Goal: Information Seeking & Learning: Learn about a topic

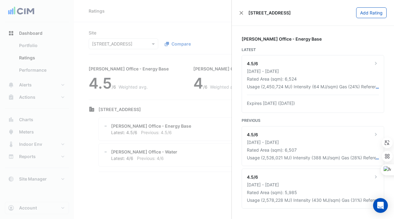
scroll to position [2, 0]
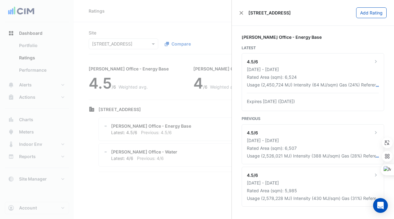
click at [244, 18] on div "[STREET_ADDRESS] Add Rating" at bounding box center [313, 13] width 162 height 26
click at [241, 11] on button "Close" at bounding box center [241, 13] width 4 height 4
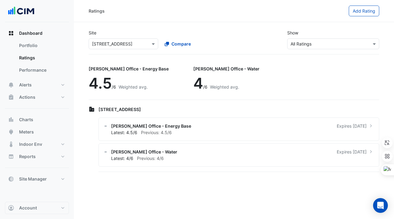
click at [114, 45] on input "text" at bounding box center [117, 44] width 50 height 6
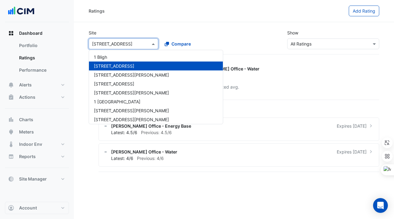
paste input "**********"
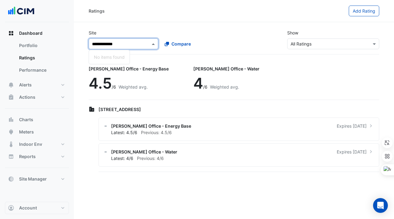
drag, startPoint x: 122, startPoint y: 44, endPoint x: 101, endPoint y: 44, distance: 21.2
click at [101, 44] on input "**********" at bounding box center [117, 44] width 50 height 6
type input "*"
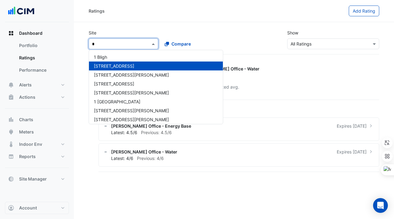
click at [133, 21] on div "Ratings Add Rating" at bounding box center [234, 11] width 320 height 22
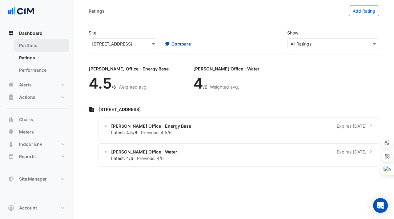
click at [43, 44] on link "Portfolio" at bounding box center [41, 45] width 55 height 12
select select "***"
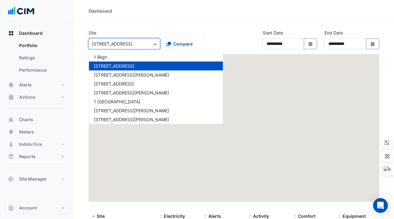
click at [109, 44] on input "text" at bounding box center [118, 44] width 52 height 6
paste input "**********"
type input "**********"
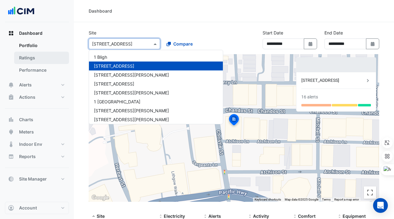
click at [55, 58] on link "Ratings" at bounding box center [41, 58] width 55 height 12
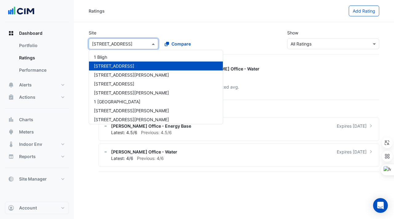
click at [128, 45] on input "text" at bounding box center [117, 44] width 50 height 6
paste input "**********"
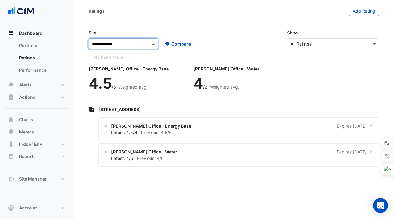
type input "**********"
drag, startPoint x: 135, startPoint y: 44, endPoint x: 94, endPoint y: 44, distance: 40.9
click at [94, 44] on input "**********" at bounding box center [117, 44] width 50 height 6
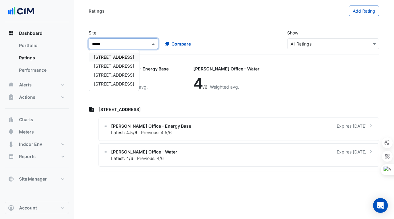
type input "*****"
click at [112, 87] on div "[STREET_ADDRESS]" at bounding box center [114, 83] width 50 height 9
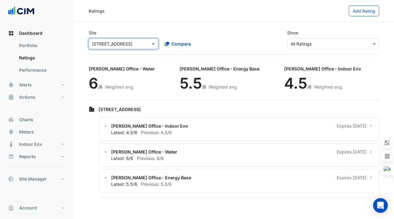
click at [134, 19] on div "Ratings Add Rating" at bounding box center [234, 11] width 320 height 22
click at [144, 119] on div "[PERSON_NAME] Office - Indoor Env Expires [DATE] Latest: 4.5/6 Previous: 4.5/6" at bounding box center [238, 129] width 281 height 23
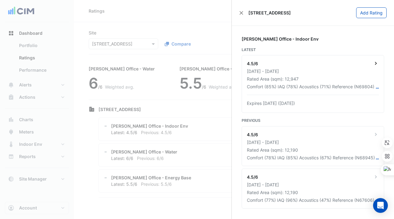
click at [300, 79] on div "Rated Area (sqm): 12,947" at bounding box center [313, 79] width 132 height 6
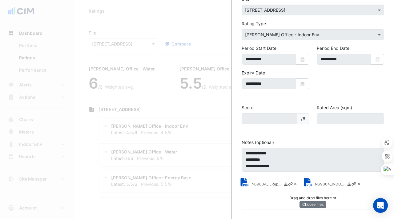
scroll to position [39, 0]
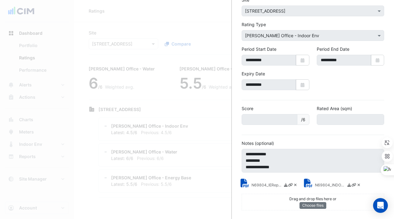
click at [264, 187] on small "N69804_IEReport.pdf" at bounding box center [266, 185] width 31 height 6
click at [148, 68] on ngb-offcanvas-backdrop at bounding box center [197, 109] width 394 height 219
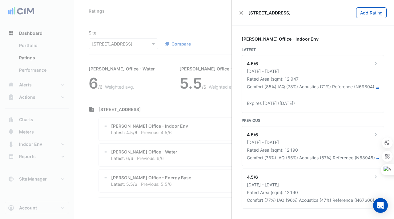
click at [147, 101] on ngb-offcanvas-backdrop at bounding box center [197, 109] width 394 height 219
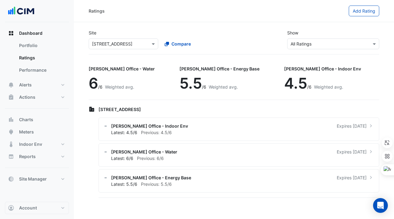
click at [209, 84] on span "Weighted avg." at bounding box center [223, 86] width 29 height 5
click at [33, 122] on span "Charts" at bounding box center [26, 120] width 14 height 6
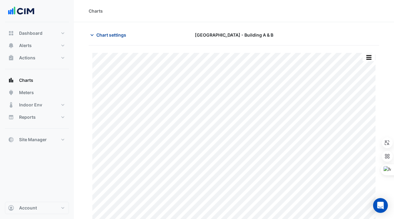
click at [109, 35] on span "Chart settings" at bounding box center [111, 35] width 30 height 6
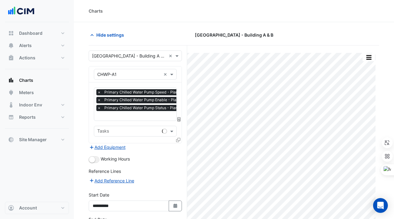
type input "**********"
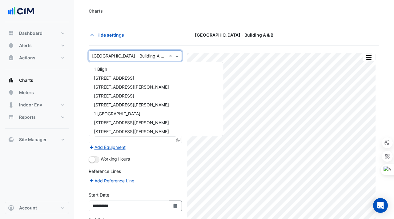
click at [115, 58] on input "text" at bounding box center [129, 56] width 74 height 6
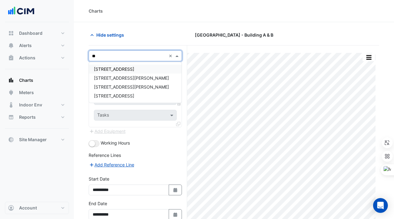
type input "***"
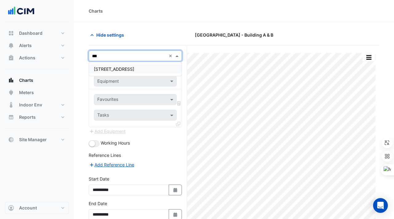
click at [150, 70] on div "[STREET_ADDRESS]" at bounding box center [135, 69] width 93 height 9
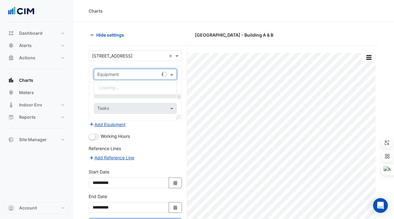
click at [144, 77] on div "Equipment" at bounding box center [126, 74] width 65 height 6
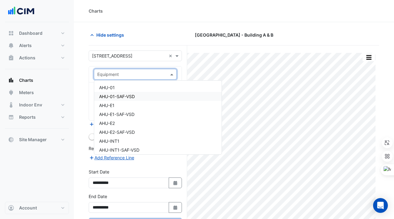
click at [84, 86] on section "Hide settings [GEOGRAPHIC_DATA] - Building A & B Split by Unit Split All Print …" at bounding box center [234, 134] width 320 height 224
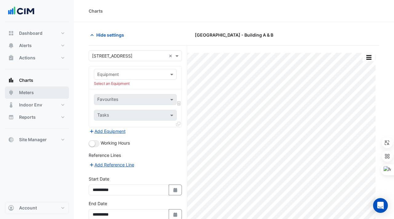
click at [46, 95] on button "Meters" at bounding box center [37, 92] width 64 height 12
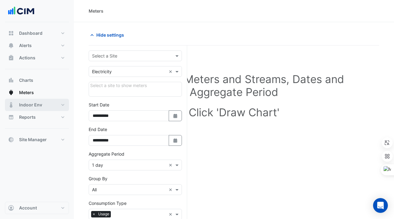
click at [45, 102] on button "Indoor Env" at bounding box center [37, 105] width 64 height 12
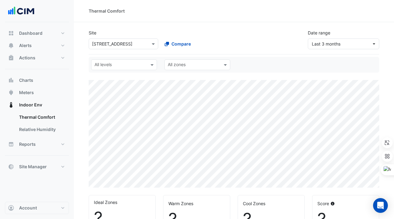
select select "***"
click at [120, 64] on input "text" at bounding box center [120, 65] width 52 height 6
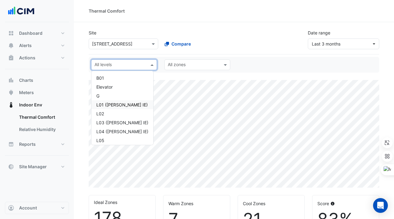
click at [120, 106] on div "L01 ([PERSON_NAME] IE)" at bounding box center [122, 105] width 52 height 6
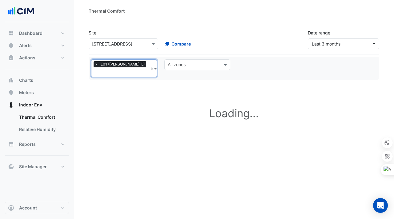
click at [132, 65] on div "All levels × L01 ([PERSON_NAME] IE)" at bounding box center [119, 68] width 56 height 17
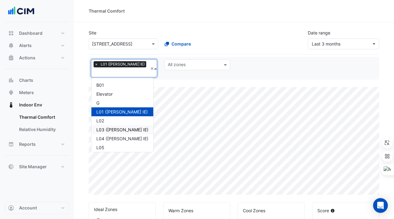
click at [120, 126] on div "L03 ([PERSON_NAME] IE)" at bounding box center [122, 129] width 52 height 6
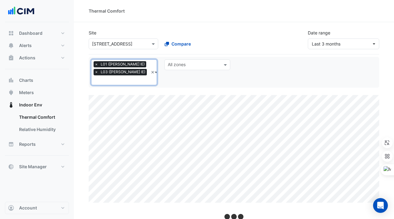
click at [133, 72] on div "All levels × L01 ([PERSON_NAME] IE) × L03 ([PERSON_NAME] IE)" at bounding box center [119, 72] width 57 height 25
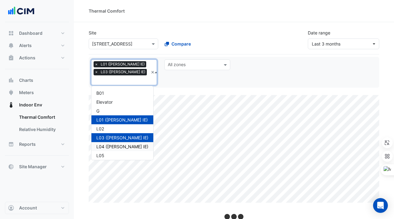
click at [124, 143] on div "L04 ([PERSON_NAME] IE)" at bounding box center [122, 146] width 52 height 6
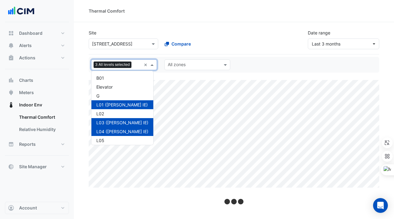
click at [136, 65] on input "text" at bounding box center [137, 65] width 7 height 6
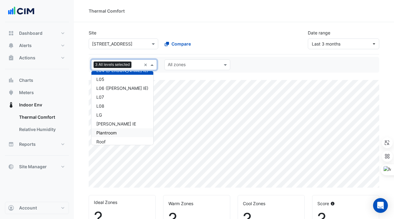
scroll to position [61, 0]
click at [116, 88] on div "L06 ([PERSON_NAME] IE)" at bounding box center [122, 88] width 52 height 6
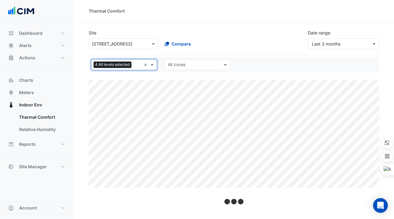
click at [133, 67] on div "All levels 4 All levels selected" at bounding box center [116, 65] width 50 height 10
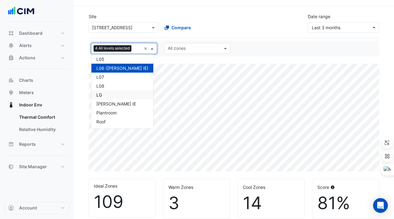
scroll to position [17, 0]
click at [136, 51] on input "text" at bounding box center [137, 49] width 7 height 6
click at [177, 49] on input "text" at bounding box center [194, 49] width 52 height 6
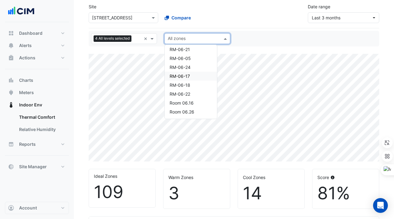
scroll to position [0, 0]
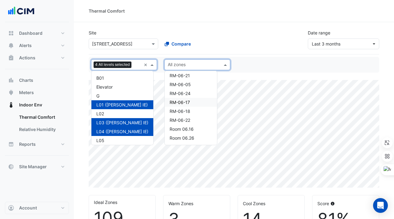
click at [133, 66] on div "All levels 4 All levels selected" at bounding box center [116, 65] width 50 height 10
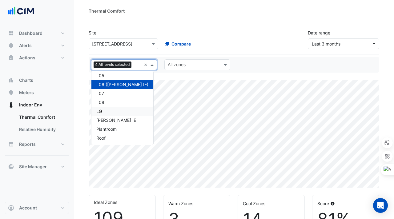
click at [174, 58] on div "All levels 4 All levels selected × B01 Elevator G L01 ([PERSON_NAME] IE) L02 L0…" at bounding box center [234, 65] width 291 height 16
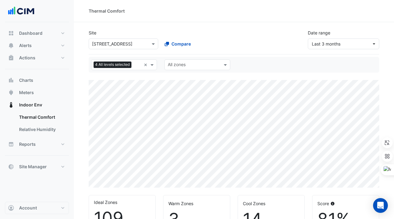
click at [174, 65] on input "text" at bounding box center [194, 65] width 52 height 6
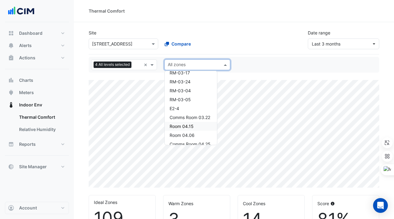
scroll to position [767, 0]
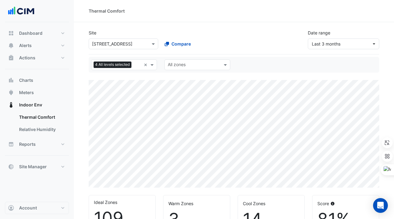
click at [131, 72] on div "All levels 4 All levels selected × All zones" at bounding box center [234, 65] width 291 height 16
click at [132, 70] on div "All levels 4 All levels selected ×" at bounding box center [124, 64] width 66 height 11
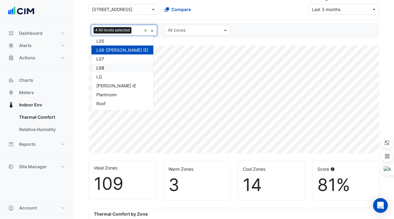
scroll to position [37, 0]
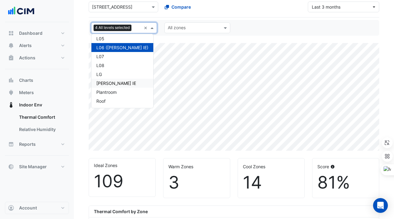
click at [108, 85] on div "[PERSON_NAME] IE" at bounding box center [122, 83] width 52 height 6
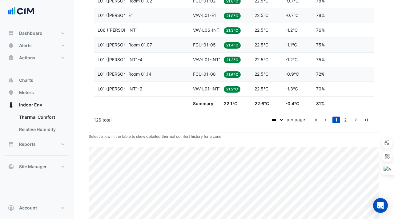
scroll to position [1643, 0]
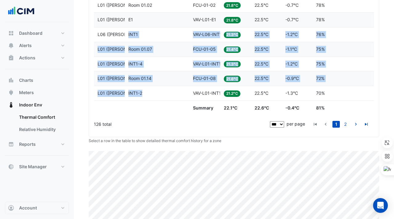
drag, startPoint x: 149, startPoint y: 96, endPoint x: 103, endPoint y: 42, distance: 71.0
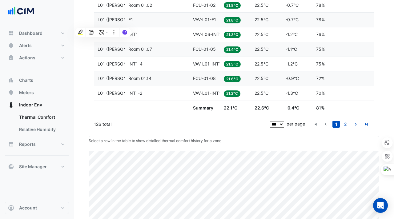
click at [330, 104] on datatable-body-cell "Score 81%" at bounding box center [327, 108] width 31 height 14
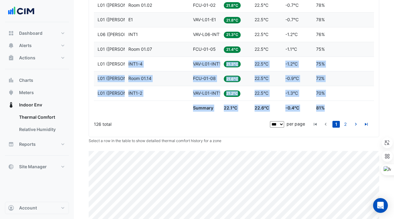
drag, startPoint x: 330, startPoint y: 108, endPoint x: 102, endPoint y: 69, distance: 230.5
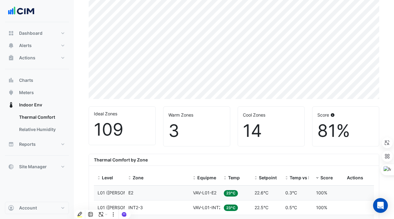
scroll to position [137, 0]
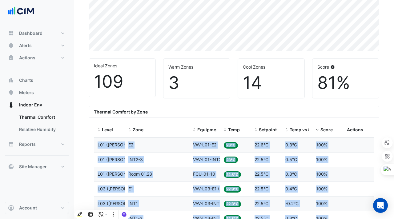
click at [98, 142] on span "L01 ([PERSON_NAME] IE)" at bounding box center [123, 144] width 51 height 5
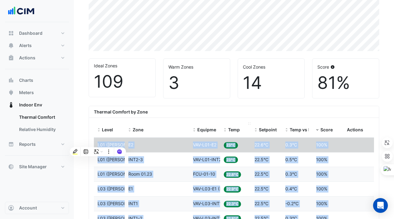
copy datatable-scroller "L88 (IPSUMD SI) Amet C2 Adipiscin ELI-S88-D4 Eius 35°T Incididu 42.9°U Labo et …"
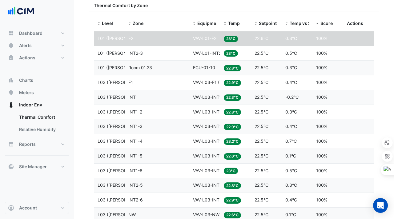
scroll to position [246, 0]
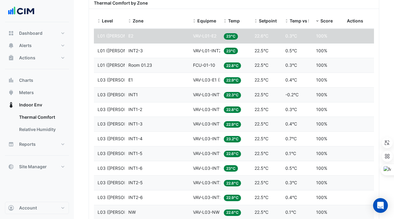
click at [209, 38] on span "VAV-L01-E2" at bounding box center [204, 35] width 23 height 5
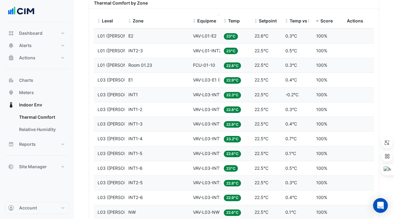
click at [207, 21] on span "Equipment" at bounding box center [208, 20] width 23 height 5
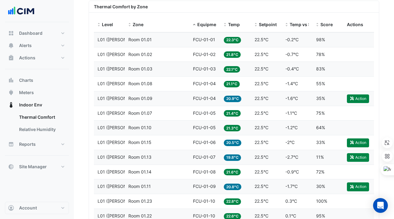
scroll to position [246, 0]
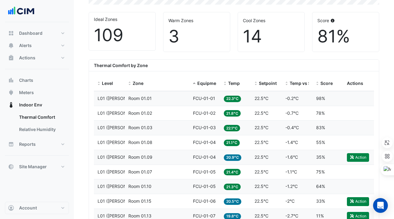
scroll to position [180, 0]
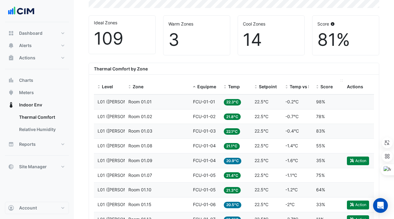
click at [319, 88] on span at bounding box center [317, 87] width 4 height 5
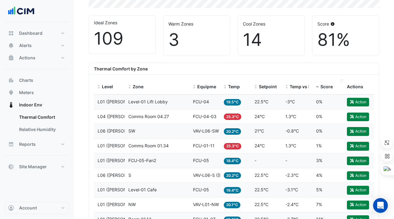
click at [320, 89] on div "Score" at bounding box center [327, 86] width 23 height 7
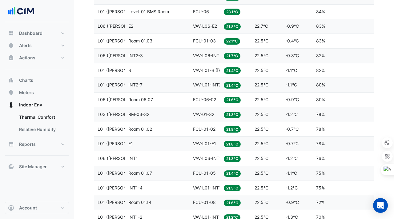
scroll to position [1690, 0]
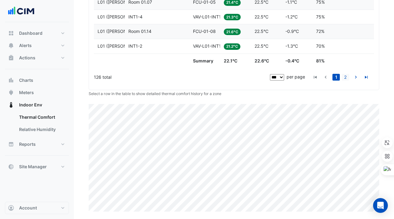
click at [343, 77] on link "2" at bounding box center [345, 77] width 7 height 7
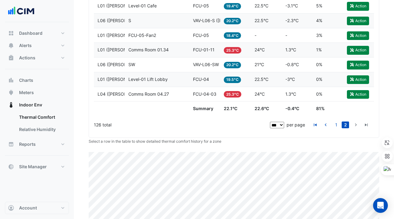
scroll to position [554, 0]
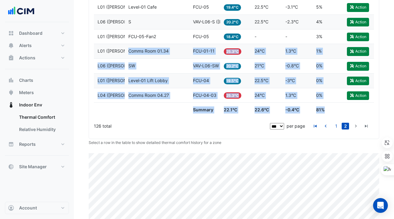
drag, startPoint x: 335, startPoint y: 111, endPoint x: 166, endPoint y: 44, distance: 182.1
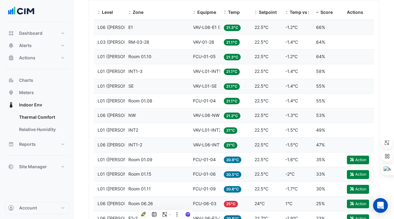
scroll to position [177, 0]
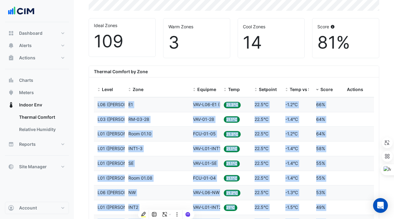
click at [95, 103] on datatable-body-cell "Level L06 ([PERSON_NAME] IE)" at bounding box center [109, 105] width 31 height 14
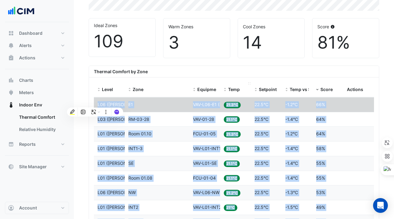
copy datatable-scroller "L54 (IPSUMD SI) Amet C5 Adipiscin ELI-S41-D7 (EIUSMO TE) Inci 49.3°U Laboreet 0…"
click at [185, 69] on div "Thermal Comfort by Zone" at bounding box center [234, 72] width 290 height 12
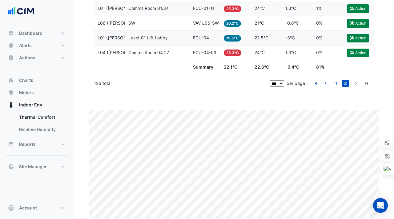
scroll to position [592, 0]
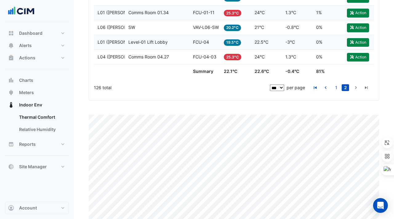
click at [281, 90] on select "** ** ** ***" at bounding box center [277, 88] width 14 height 6
click at [335, 86] on link "1" at bounding box center [335, 87] width 7 height 7
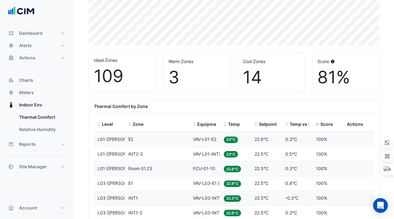
scroll to position [147, 0]
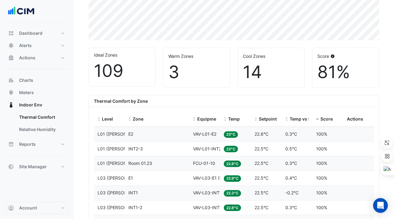
click at [219, 178] on span "VAV-L03-E1 ([PERSON_NAME] IE)" at bounding box center [227, 177] width 68 height 5
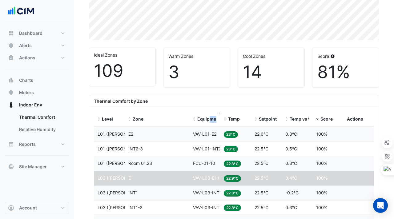
drag, startPoint x: 223, startPoint y: 118, endPoint x: 201, endPoint y: 118, distance: 21.2
click at [203, 118] on div "Level Zone Equipment Temp Setpoint Temp vs Setpoint Score Actions" at bounding box center [234, 119] width 280 height 15
click at [218, 119] on datatable-header-cell "Equipment" at bounding box center [204, 119] width 31 height 15
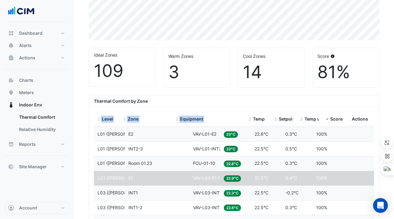
drag, startPoint x: 219, startPoint y: 113, endPoint x: 279, endPoint y: 110, distance: 59.7
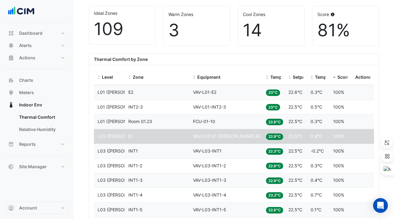
click at [232, 161] on datatable-body-cell "Equipment VAV-L03-INT1-2" at bounding box center [225, 166] width 73 height 14
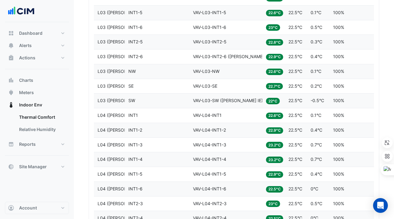
click at [251, 143] on div "Equipment VAV-L04-INT1-3" at bounding box center [226, 145] width 66 height 7
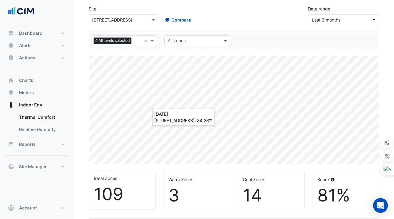
scroll to position [15, 0]
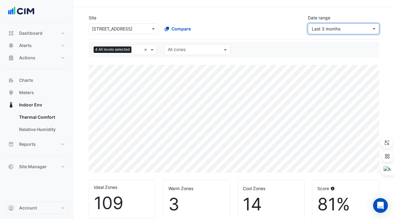
click at [324, 26] on span "Last 3 months" at bounding box center [326, 28] width 29 height 5
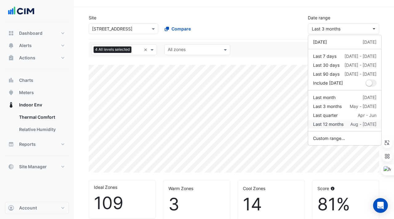
click at [336, 124] on div "Last 12 months" at bounding box center [328, 124] width 30 height 6
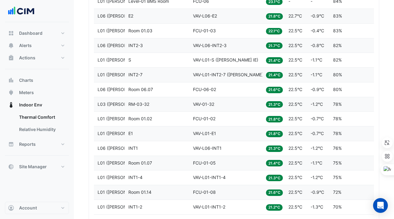
scroll to position [1697, 0]
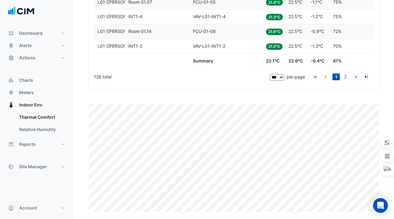
click at [357, 78] on icon "go to next page" at bounding box center [355, 77] width 7 height 6
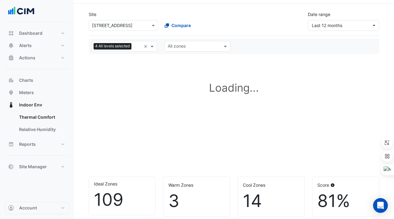
scroll to position [21, 0]
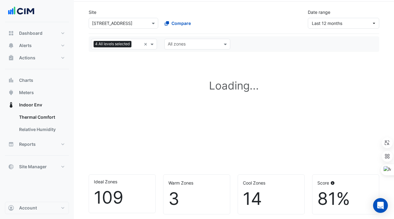
click at [223, 125] on div "Loading..." at bounding box center [234, 113] width 291 height 108
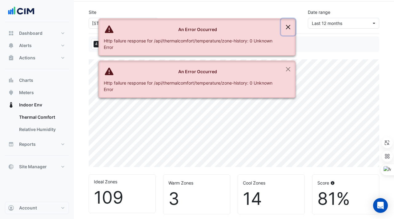
click at [289, 25] on button "Close" at bounding box center [288, 27] width 14 height 17
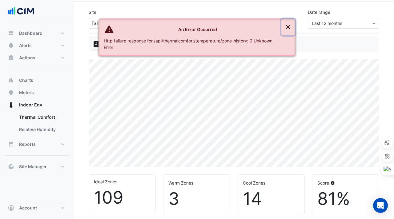
click at [289, 27] on button "Close" at bounding box center [288, 27] width 14 height 17
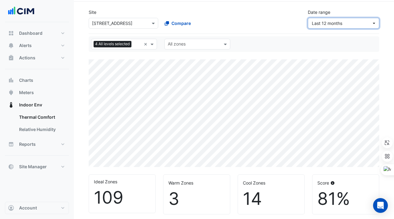
click at [325, 22] on span "Last 12 months" at bounding box center [327, 23] width 30 height 5
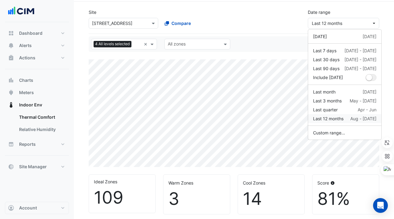
click at [334, 121] on div "Last 12 months" at bounding box center [328, 118] width 30 height 6
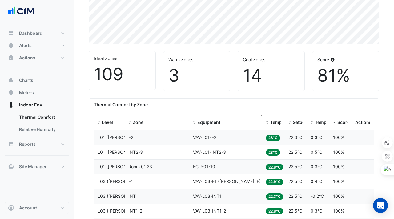
scroll to position [0, 0]
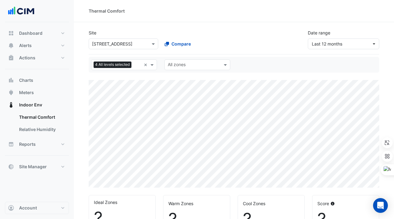
select select "***"
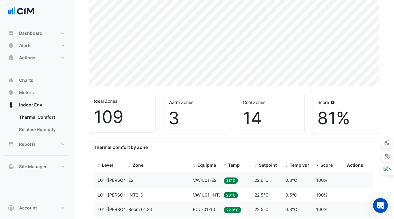
scroll to position [102, 0]
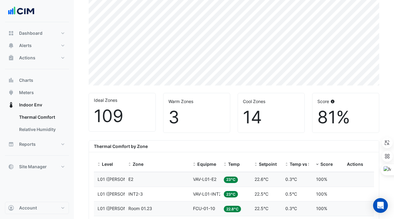
click at [194, 106] on div "Warm Zones 3" at bounding box center [196, 112] width 66 height 39
click at [261, 121] on div "14" at bounding box center [271, 117] width 57 height 21
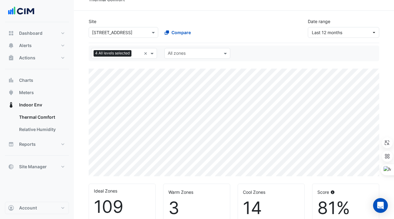
scroll to position [0, 0]
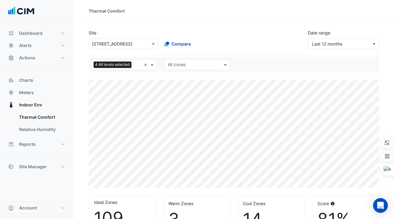
click at [124, 46] on input "text" at bounding box center [117, 44] width 50 height 6
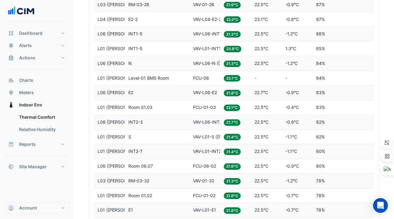
scroll to position [1690, 0]
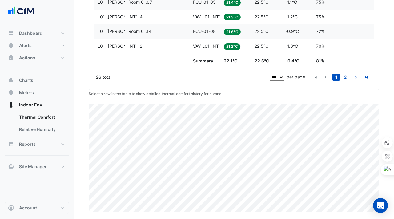
click at [143, 95] on small "Select a row in the table to show detailed thermal comfort history for a zone" at bounding box center [155, 93] width 133 height 5
click at [142, 95] on small "Select a row in the table to show detailed thermal comfort history for a zone" at bounding box center [155, 93] width 133 height 5
click at [161, 93] on small "Select a row in the table to show detailed thermal comfort history for a zone" at bounding box center [155, 93] width 133 height 5
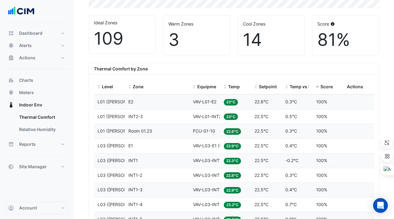
scroll to position [180, 0]
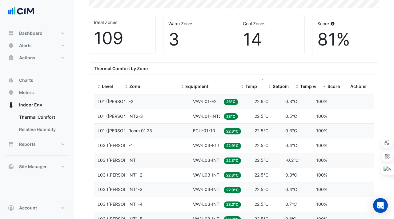
drag, startPoint x: 219, startPoint y: 80, endPoint x: 259, endPoint y: 83, distance: 39.2
click at [259, 82] on div "Level Zone Equipment Temp Setpoint Temp vs Setpoint Score Actions" at bounding box center [234, 86] width 280 height 15
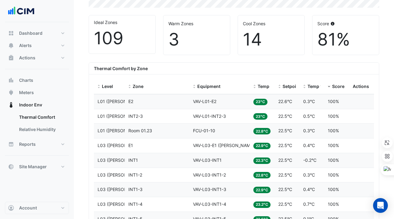
scroll to position [185, 0]
